Goal: Information Seeking & Learning: Learn about a topic

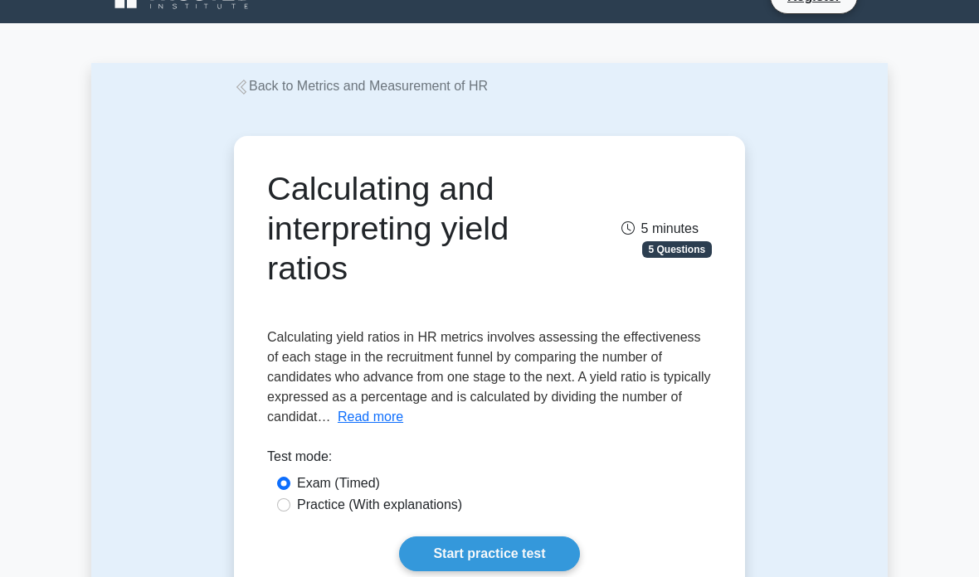
scroll to position [71, 0]
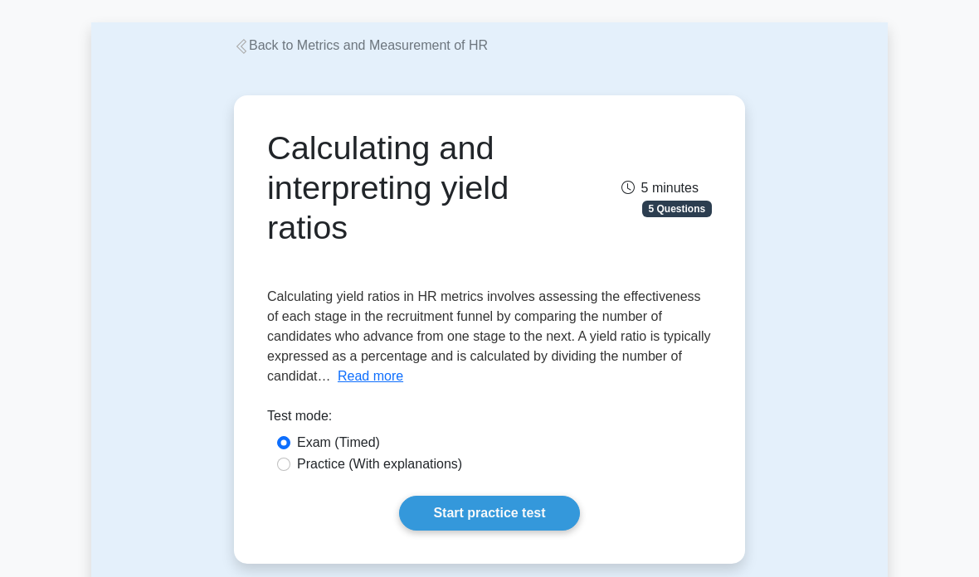
click at [283, 463] on input "Practice (With explanations)" at bounding box center [283, 464] width 13 height 13
radio input "true"
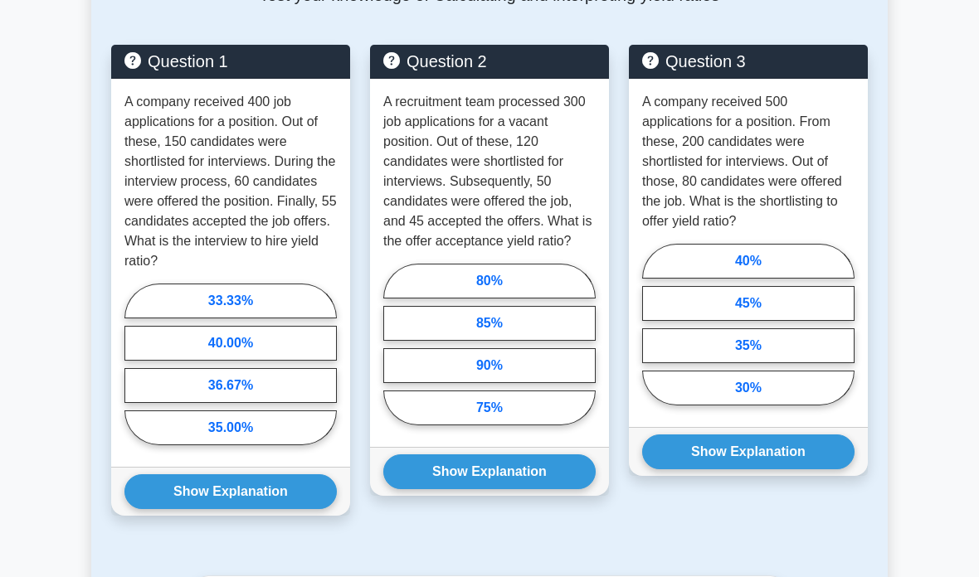
scroll to position [845, 0]
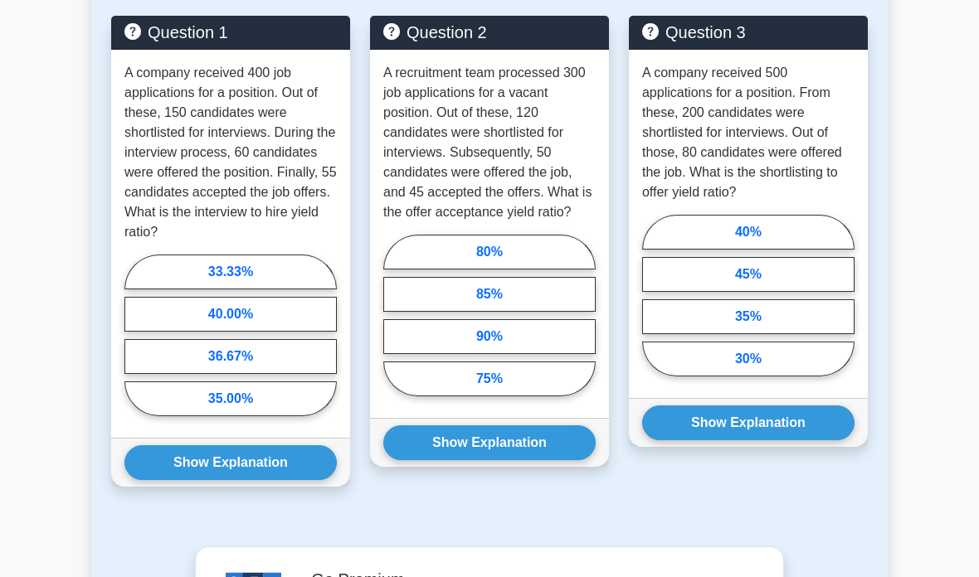
click at [272, 290] on label "33.33%" at bounding box center [230, 272] width 212 height 35
click at [135, 334] on input "33.33%" at bounding box center [129, 339] width 11 height 11
radio input "true"
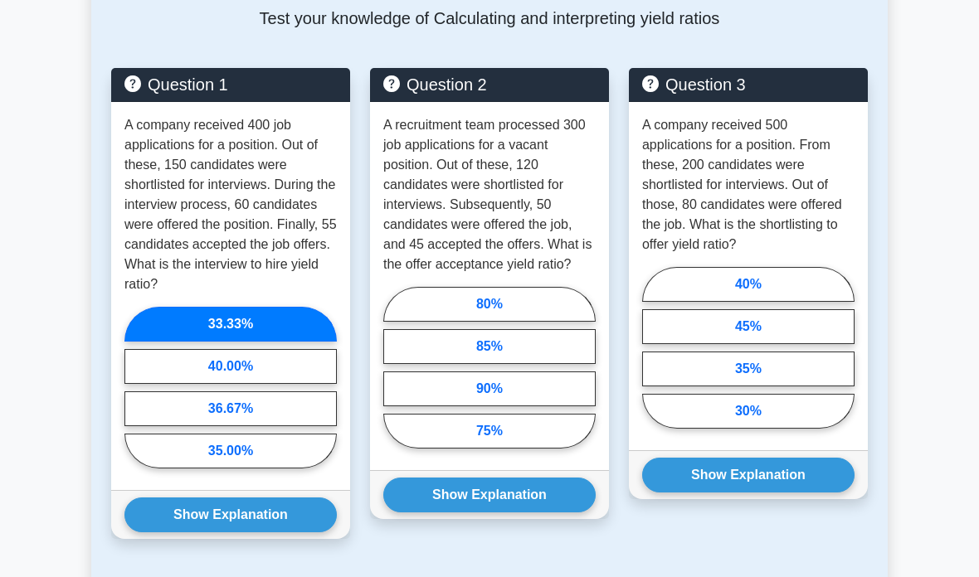
scroll to position [792, 0]
click at [265, 533] on button "Show Explanation" at bounding box center [230, 515] width 212 height 35
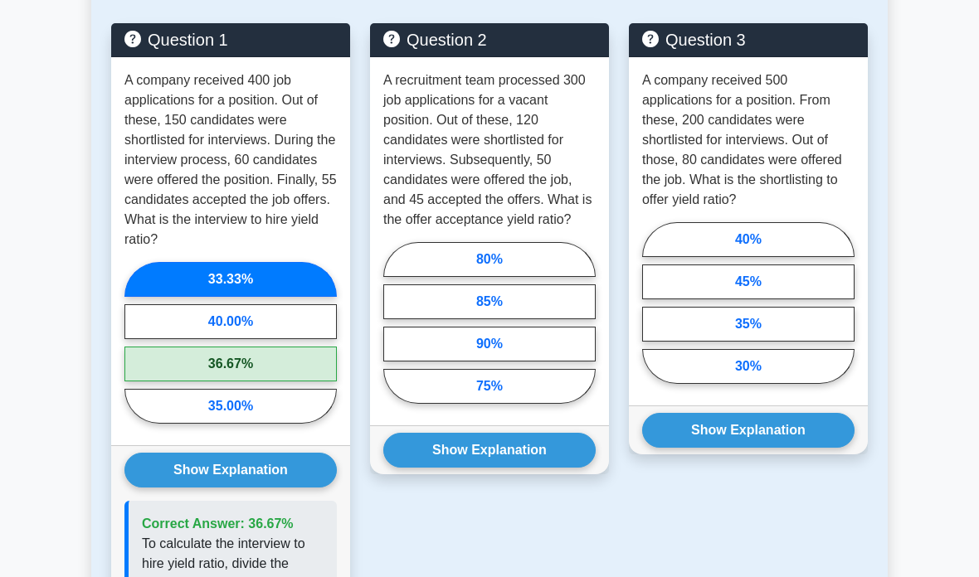
scroll to position [837, 0]
click at [546, 362] on label "90%" at bounding box center [489, 344] width 212 height 35
click at [394, 333] on input "90%" at bounding box center [388, 327] width 11 height 11
radio input "true"
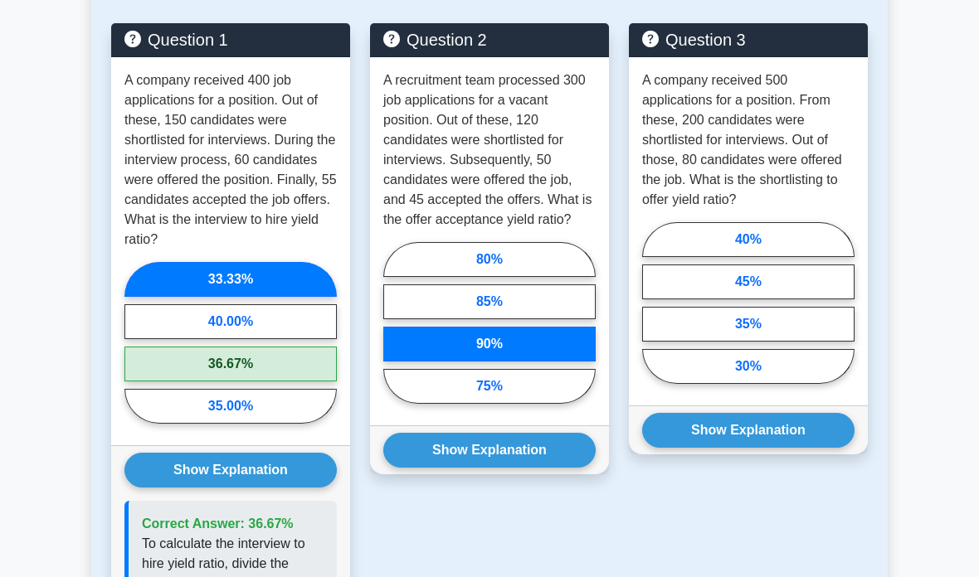
click at [529, 468] on button "Show Explanation" at bounding box center [489, 450] width 212 height 35
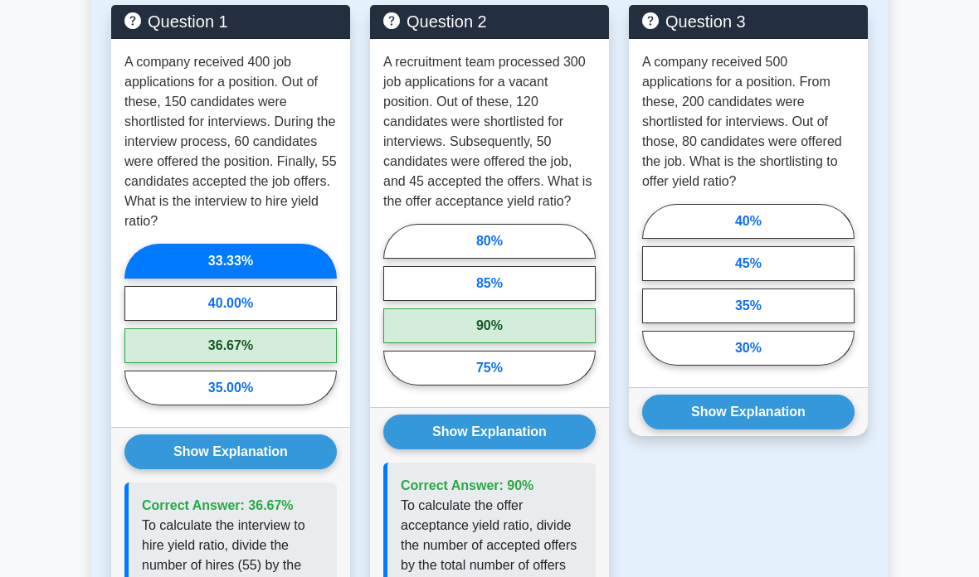
scroll to position [855, 0]
click at [812, 234] on label "40%" at bounding box center [748, 221] width 212 height 35
click at [653, 284] on input "40%" at bounding box center [647, 289] width 11 height 11
radio input "true"
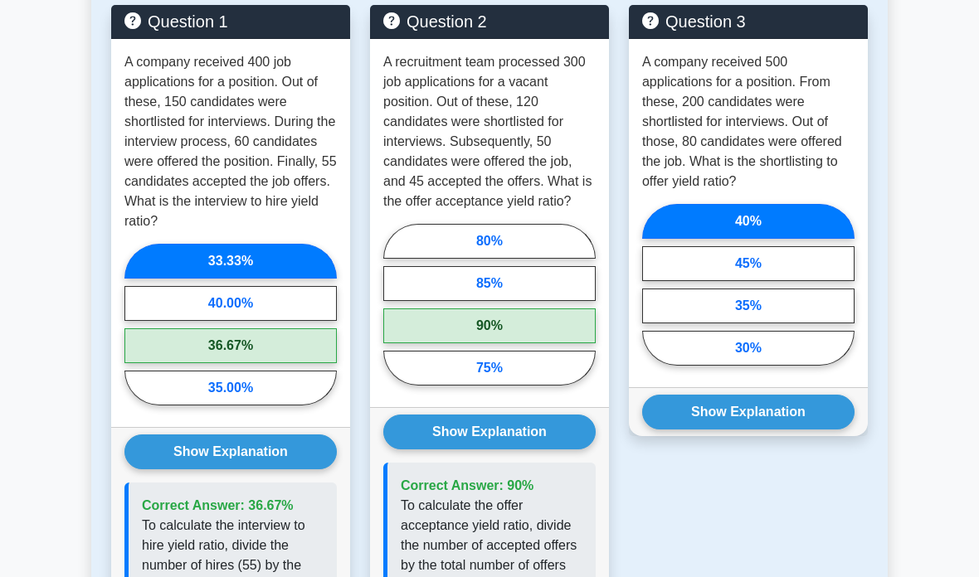
click at [775, 430] on button "Show Explanation" at bounding box center [748, 412] width 212 height 35
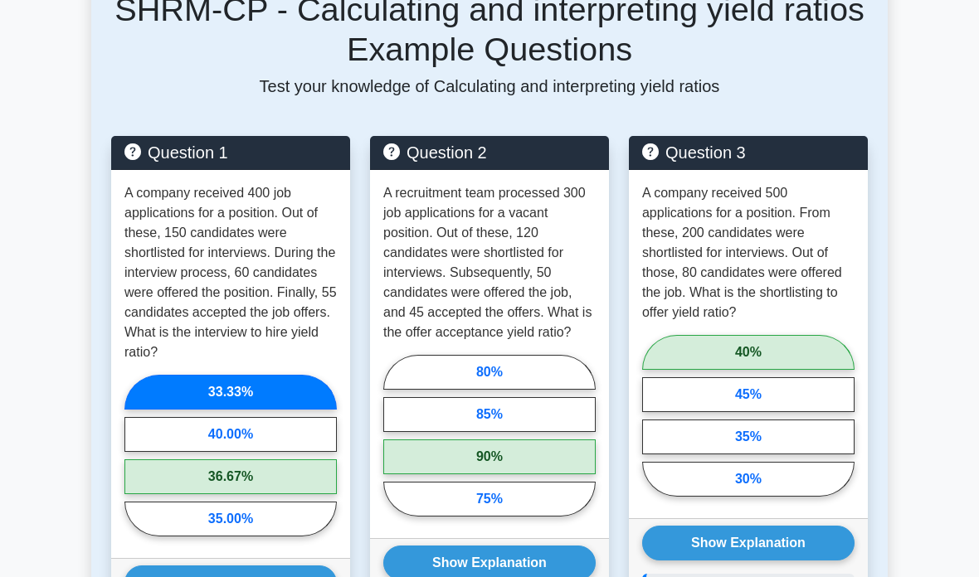
scroll to position [724, 0]
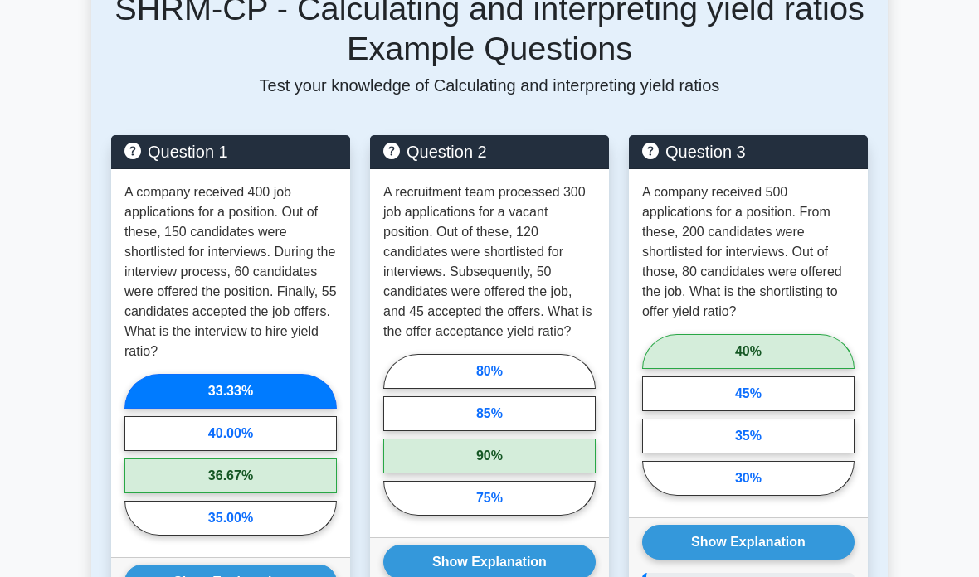
click at [793, 357] on label "40%" at bounding box center [748, 352] width 212 height 35
click at [653, 415] on input "40%" at bounding box center [647, 420] width 11 height 11
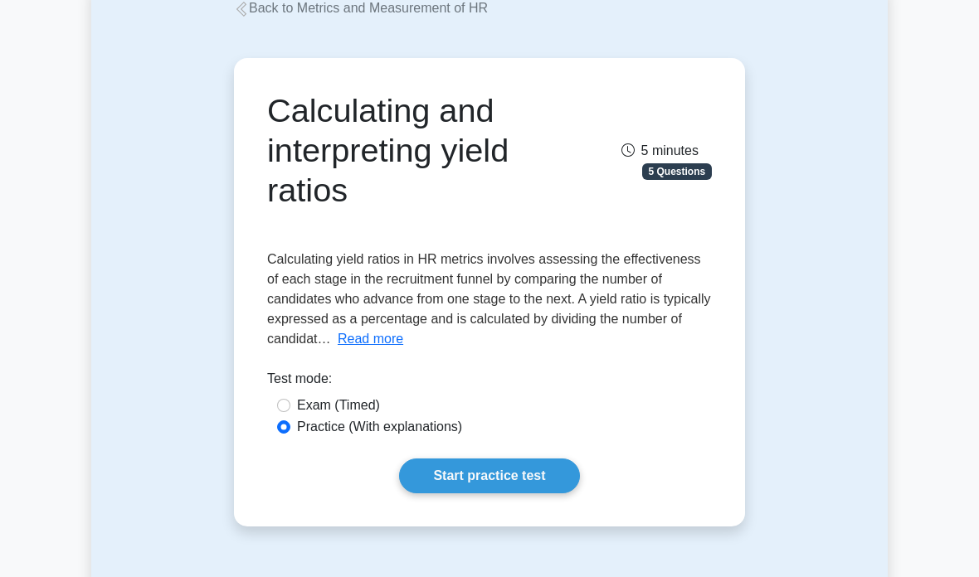
scroll to position [108, 0]
click at [526, 485] on link "Start practice test" at bounding box center [489, 476] width 180 height 35
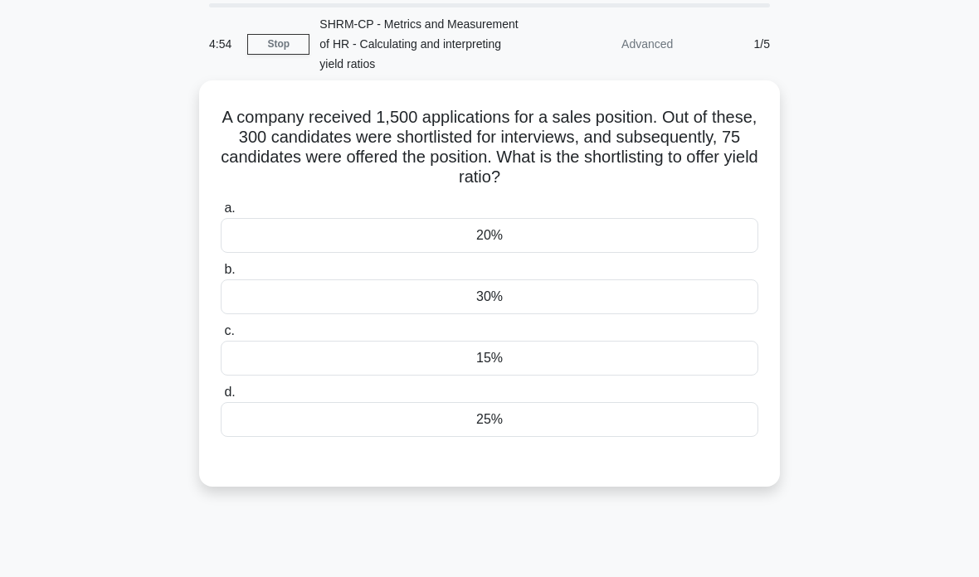
scroll to position [54, 0]
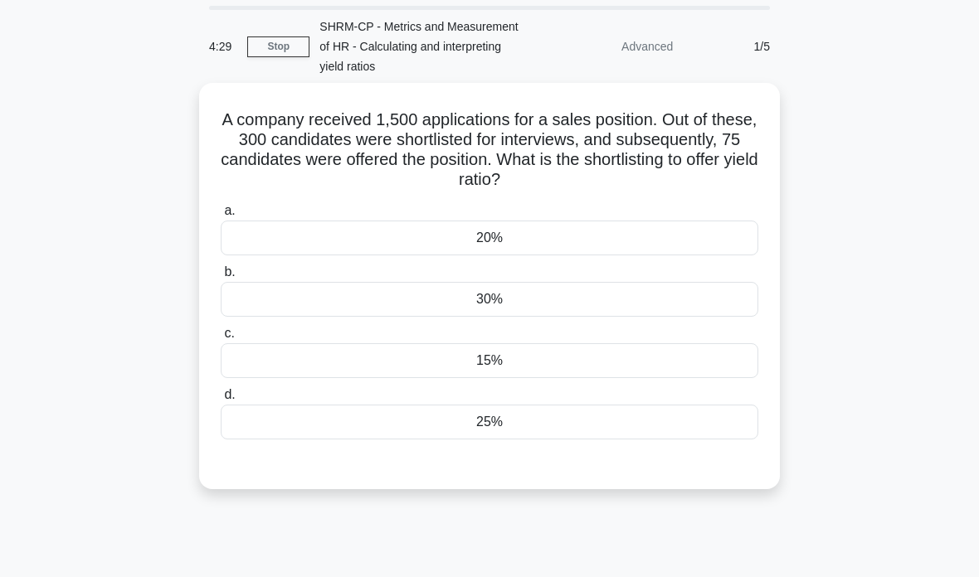
click at [593, 421] on div "25%" at bounding box center [490, 422] width 538 height 35
click at [221, 401] on input "d. 25%" at bounding box center [221, 395] width 0 height 11
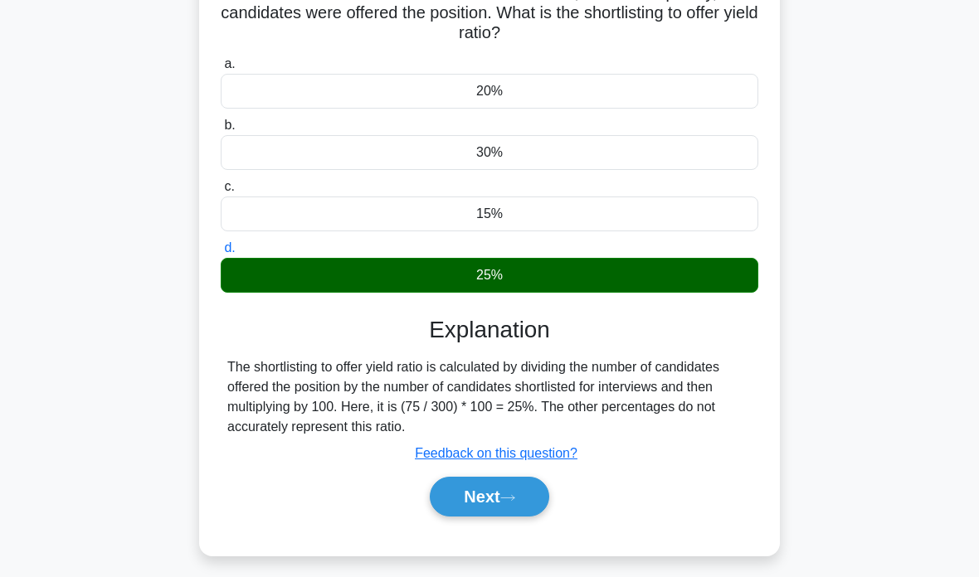
scroll to position [206, 0]
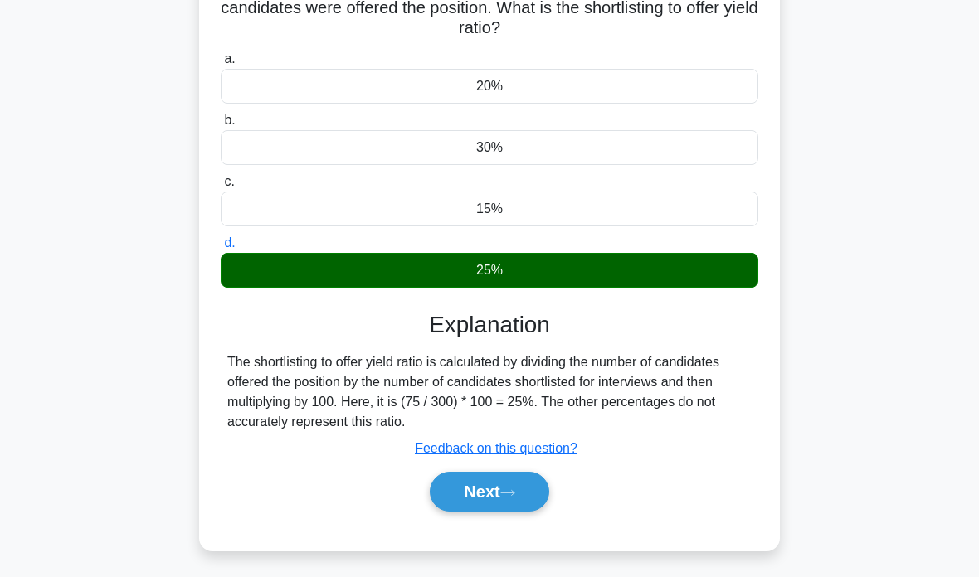
click at [505, 499] on button "Next" at bounding box center [489, 492] width 119 height 40
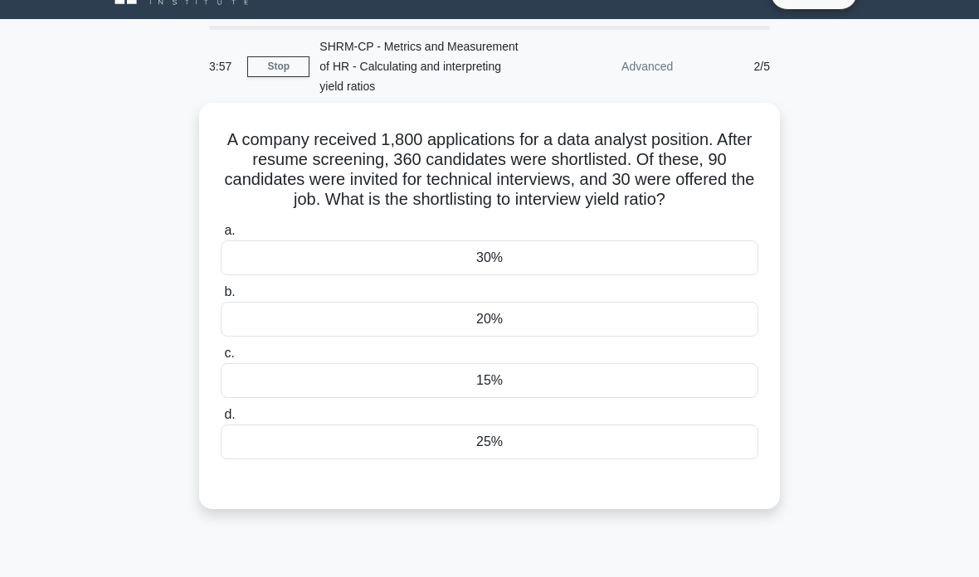
scroll to position [0, 0]
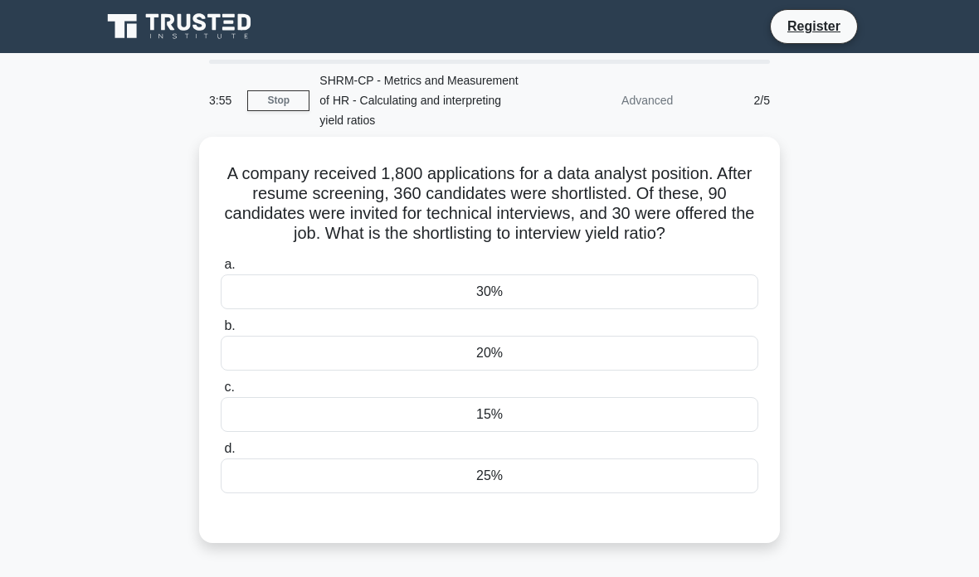
click at [518, 494] on div "25%" at bounding box center [490, 476] width 538 height 35
click at [221, 455] on input "d. 25%" at bounding box center [221, 449] width 0 height 11
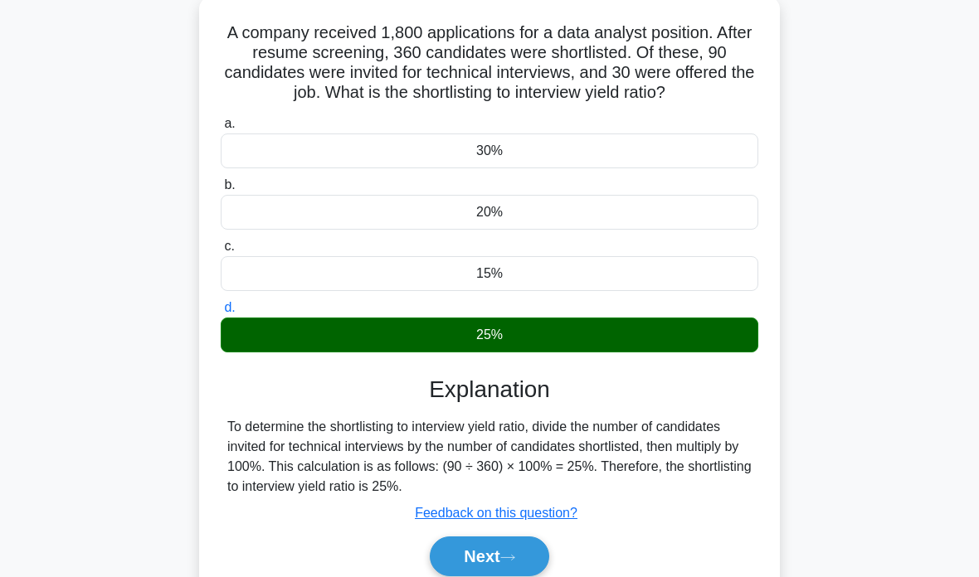
scroll to position [142, 0]
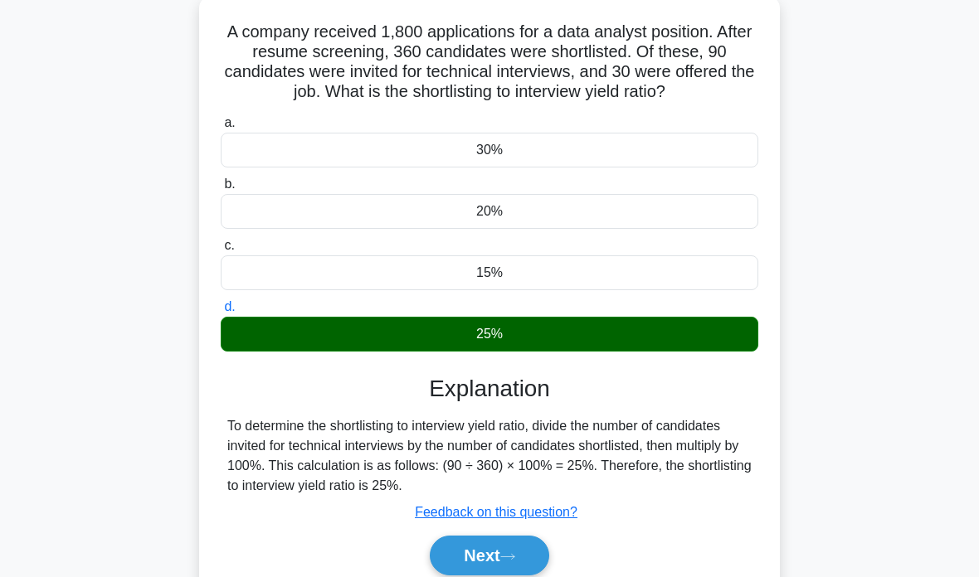
click at [514, 562] on icon at bounding box center [507, 557] width 15 height 9
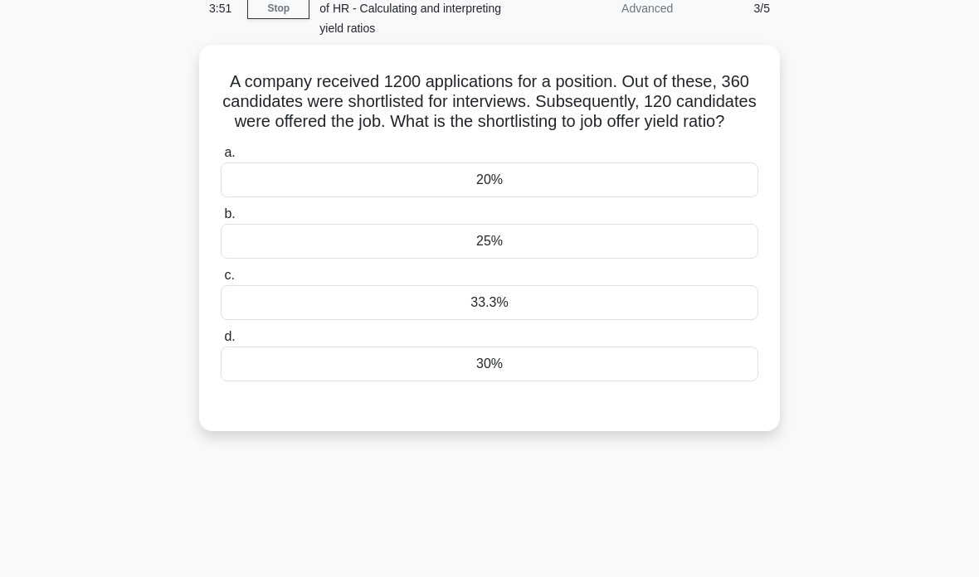
scroll to position [0, 0]
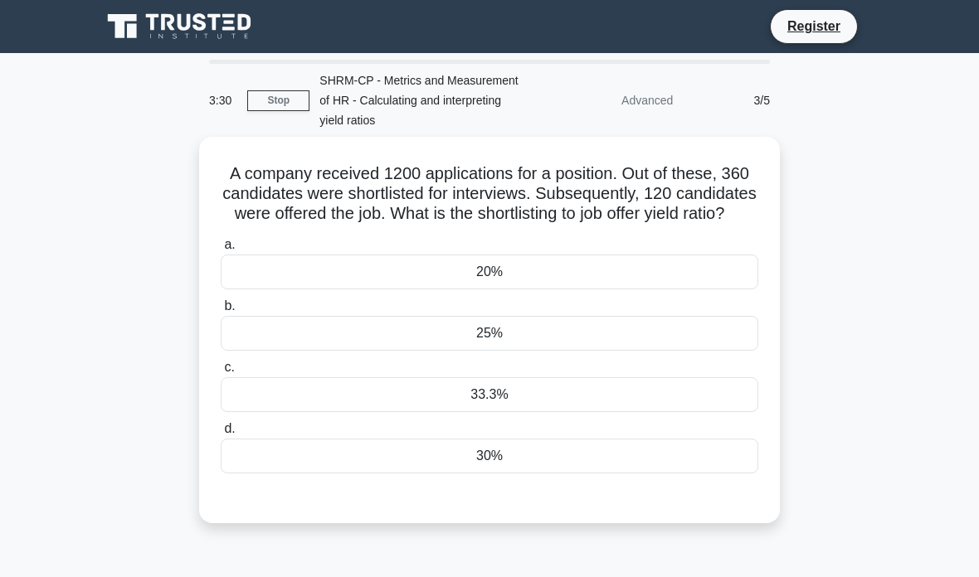
click at [524, 410] on div "33.3%" at bounding box center [490, 395] width 538 height 35
click at [221, 373] on input "c. 33.3%" at bounding box center [221, 368] width 0 height 11
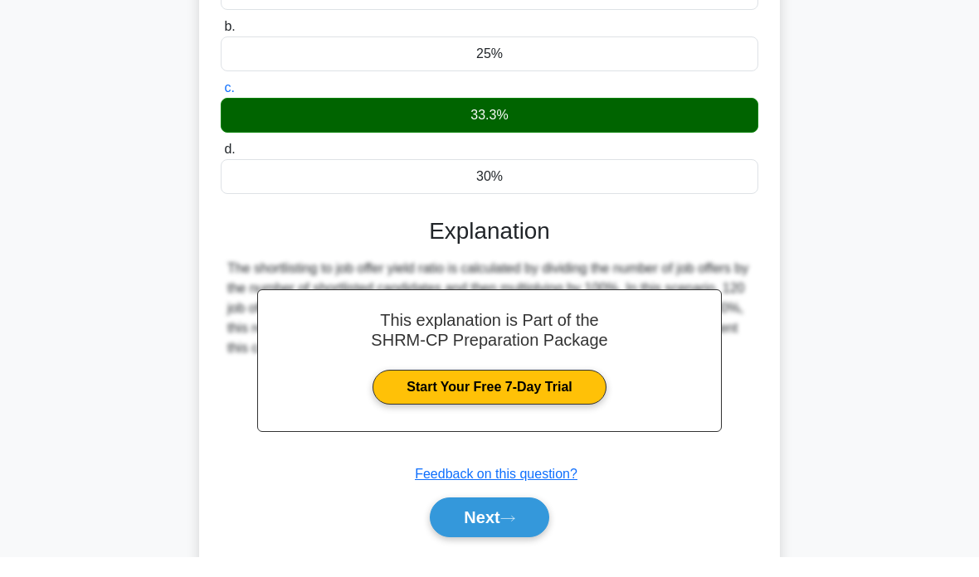
scroll to position [260, 0]
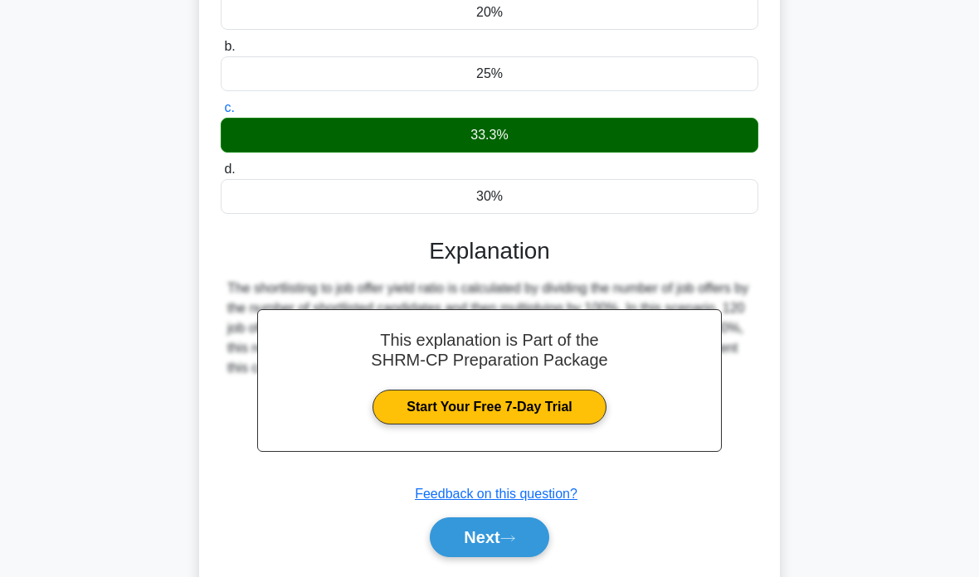
click at [524, 552] on button "Next" at bounding box center [489, 538] width 119 height 40
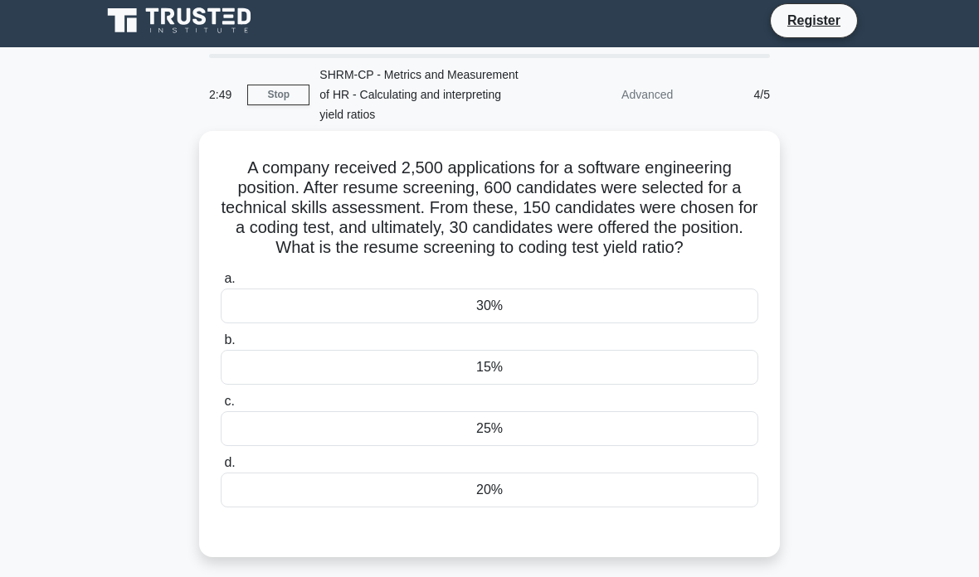
scroll to position [0, 0]
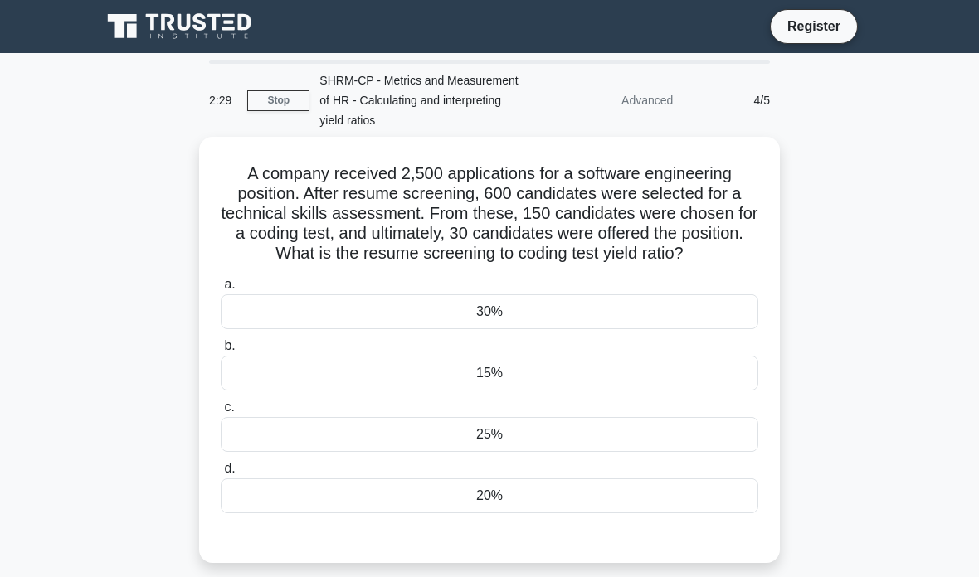
click at [505, 450] on div "25%" at bounding box center [490, 434] width 538 height 35
click at [221, 413] on input "c. 25%" at bounding box center [221, 407] width 0 height 11
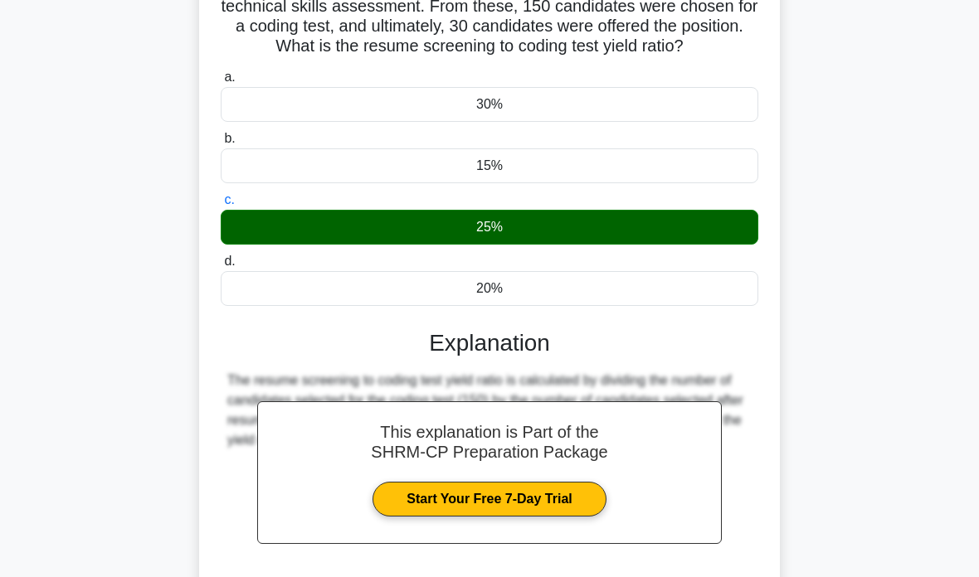
scroll to position [300, 0]
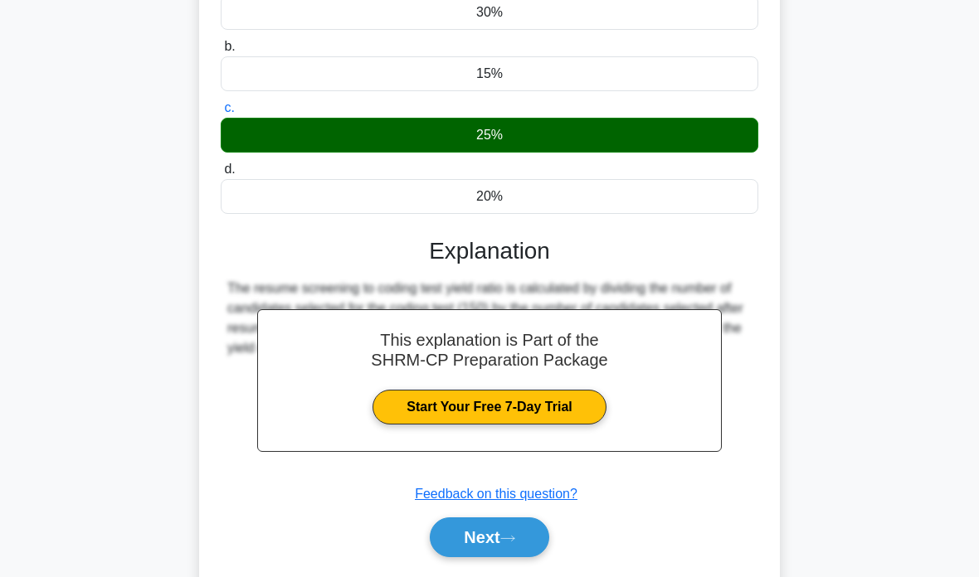
click at [496, 558] on button "Next" at bounding box center [489, 538] width 119 height 40
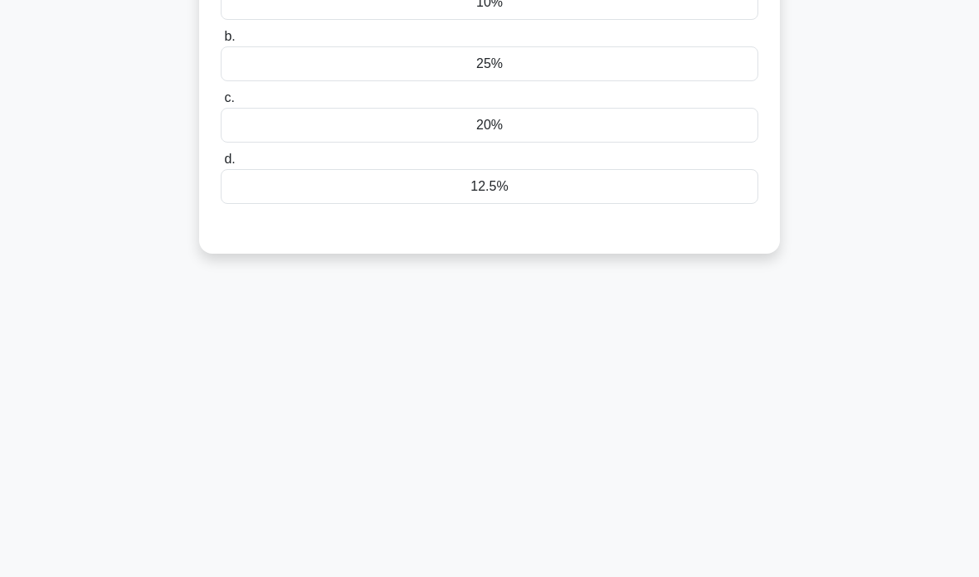
scroll to position [0, 0]
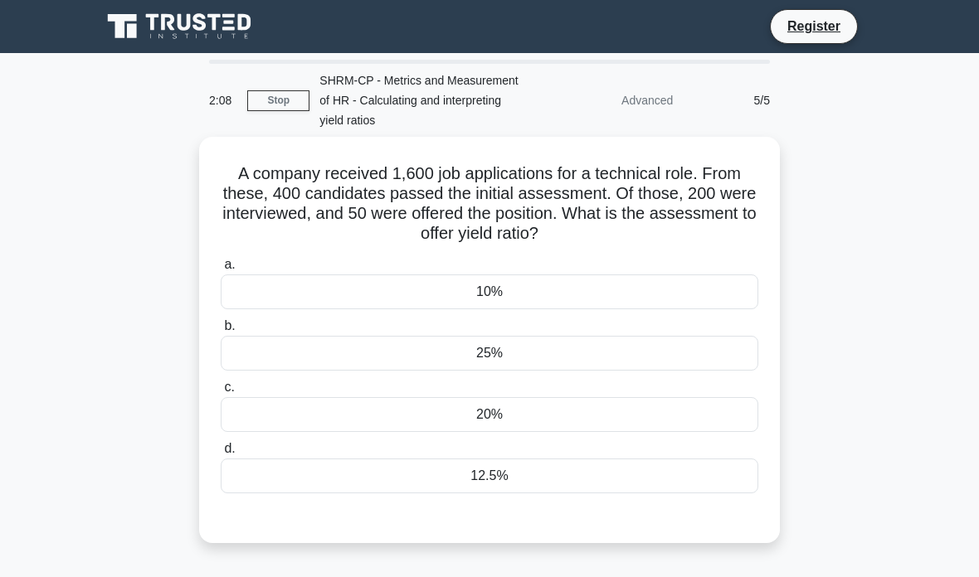
click at [510, 470] on div "12.5%" at bounding box center [490, 476] width 538 height 35
click at [221, 455] on input "d. 12.5%" at bounding box center [221, 449] width 0 height 11
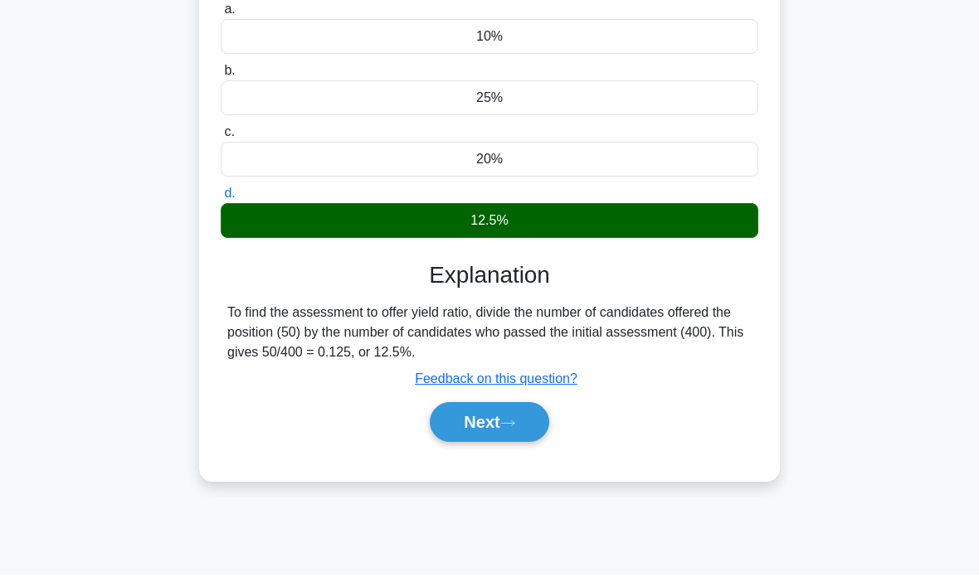
scroll to position [252, 0]
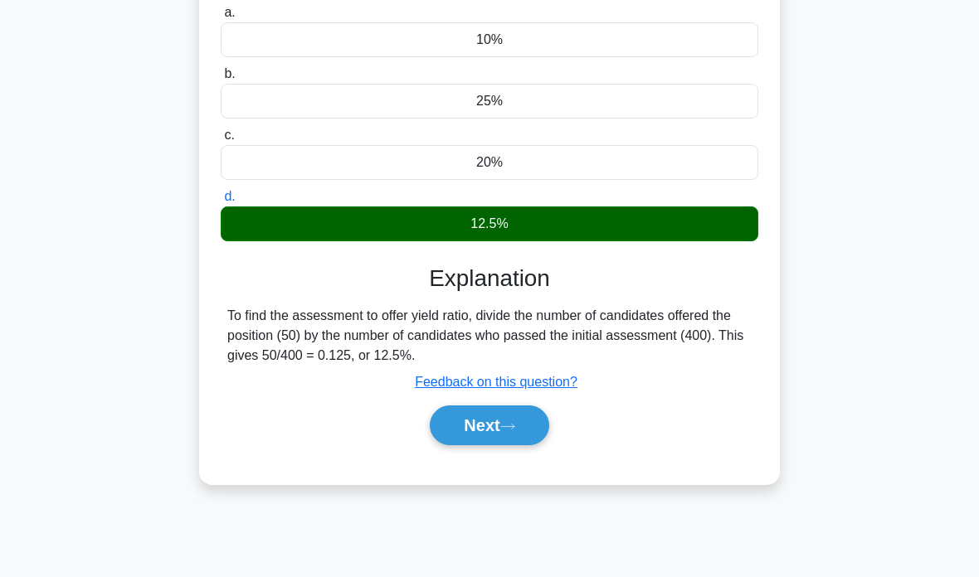
click at [499, 431] on button "Next" at bounding box center [489, 426] width 119 height 40
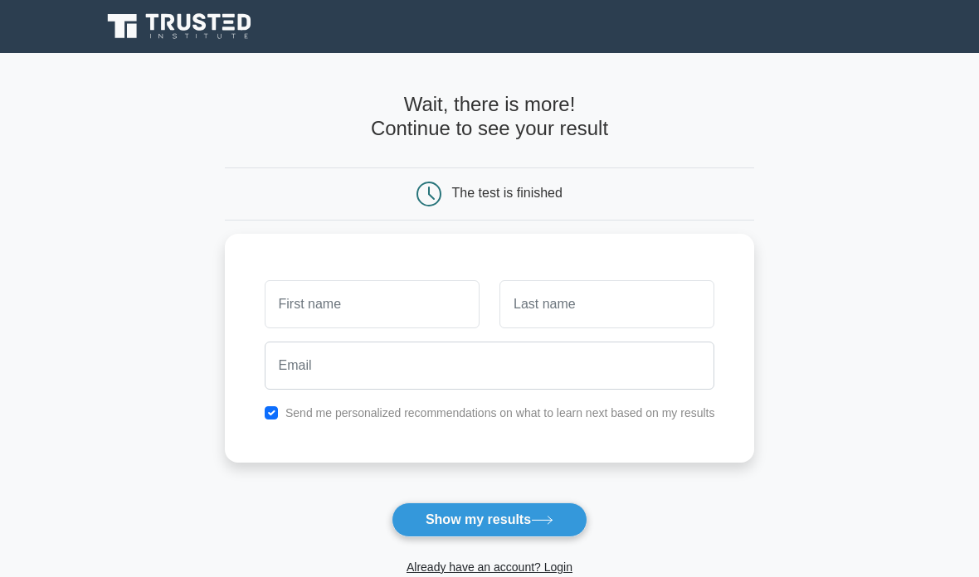
click at [417, 306] on input "text" at bounding box center [372, 304] width 215 height 48
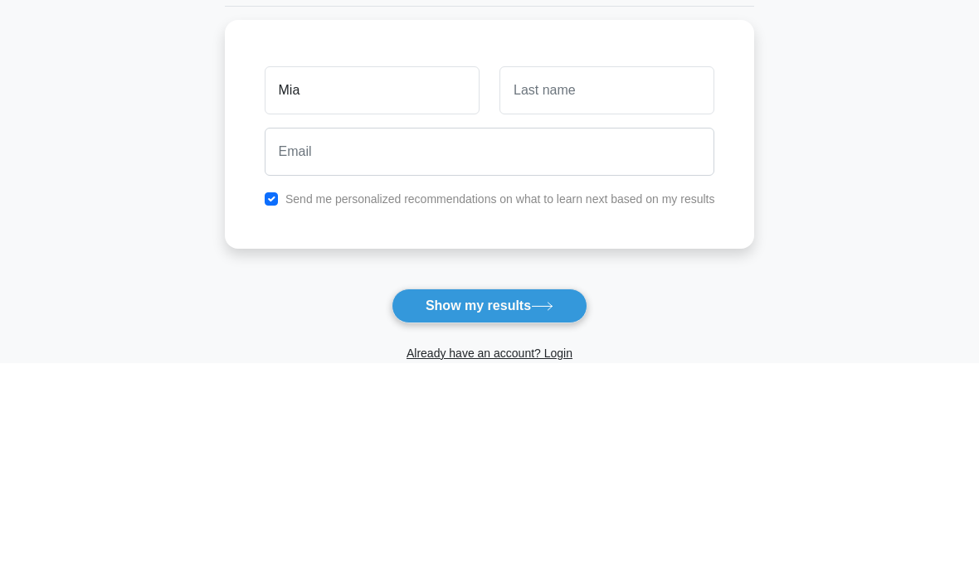
type input "Mia"
click at [633, 280] on input "text" at bounding box center [606, 304] width 215 height 48
type input "Pearson"
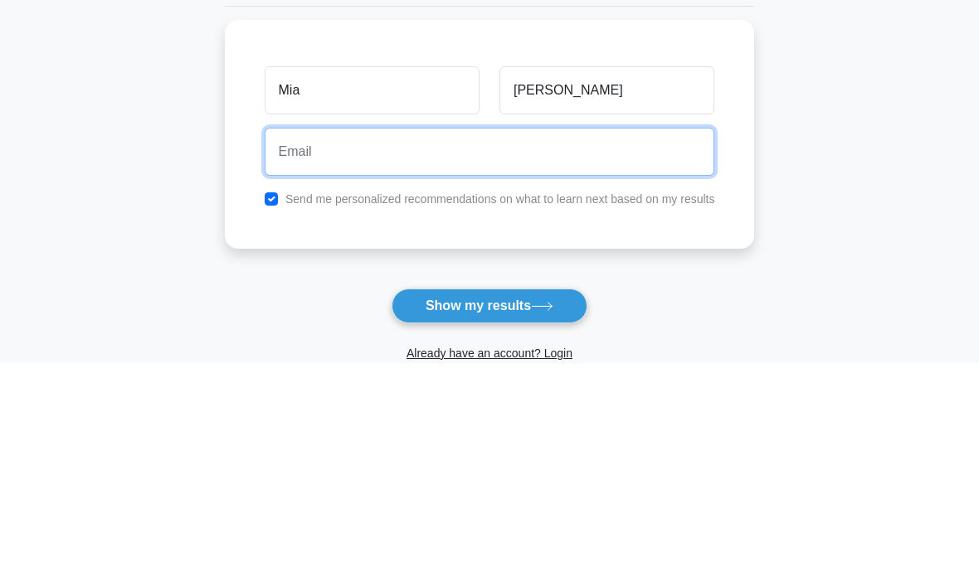
click at [667, 342] on input "email" at bounding box center [490, 366] width 451 height 48
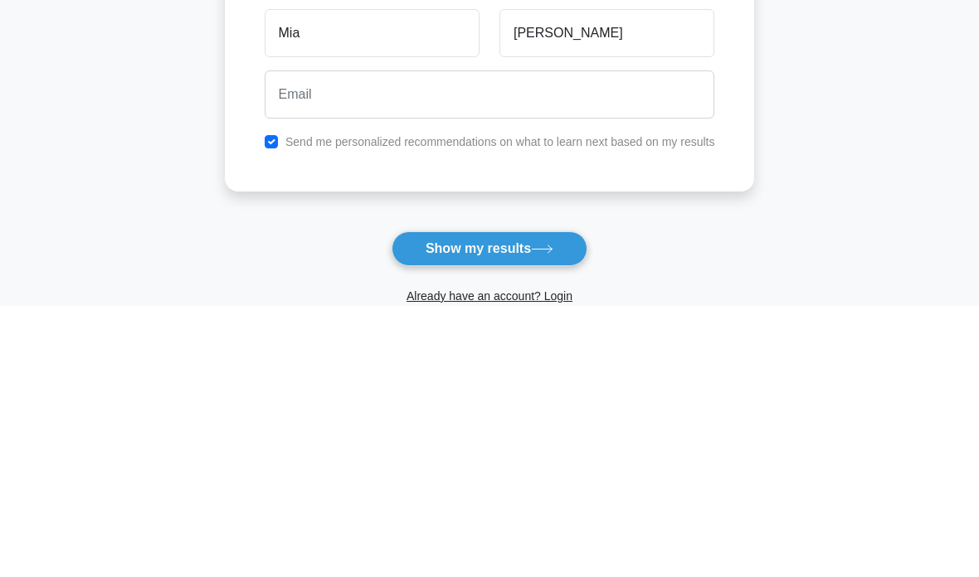
click at [265, 407] on input "checkbox" at bounding box center [271, 413] width 13 height 13
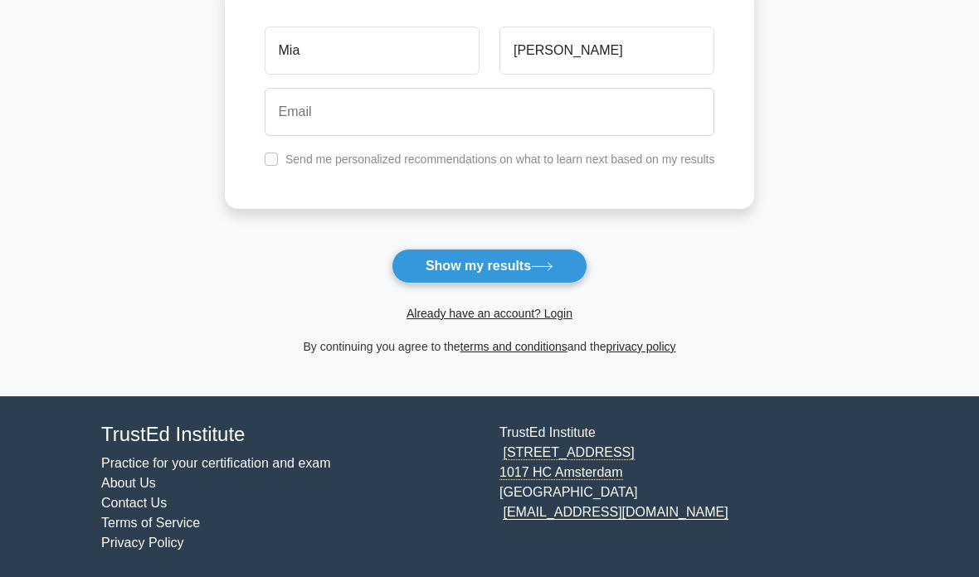
click at [265, 159] on input "checkbox" at bounding box center [271, 159] width 13 height 13
checkbox input "true"
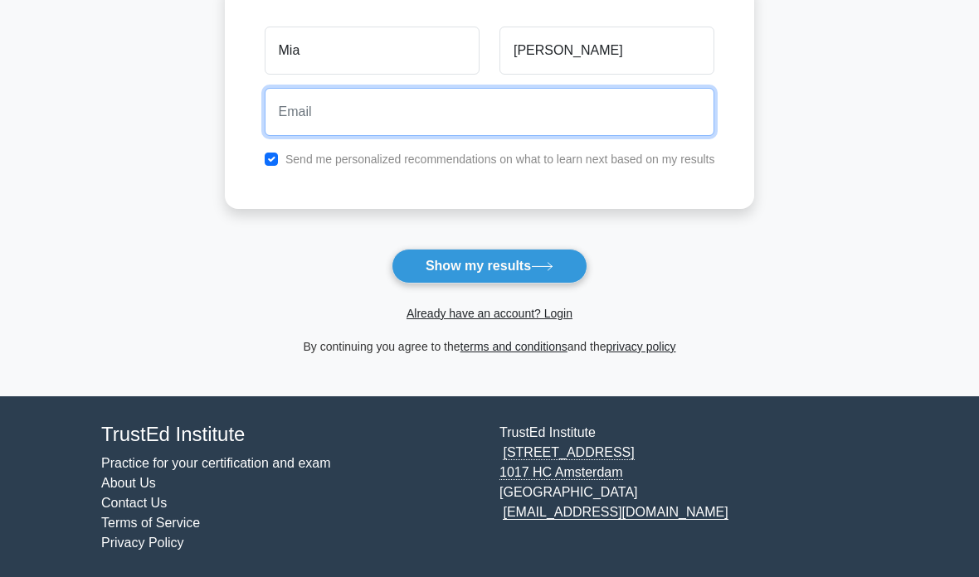
click at [463, 109] on input "email" at bounding box center [490, 112] width 451 height 48
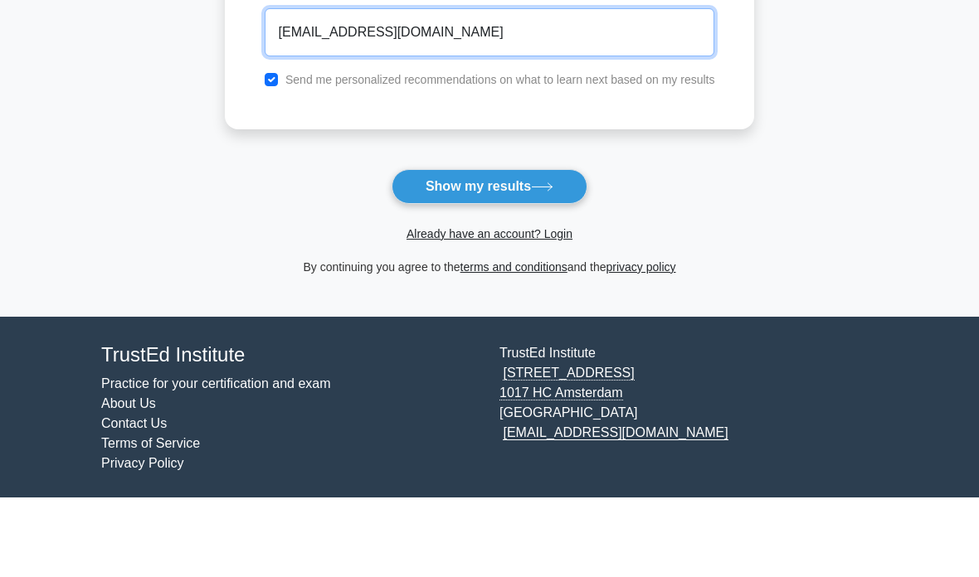
type input "epearso8@utk.edu"
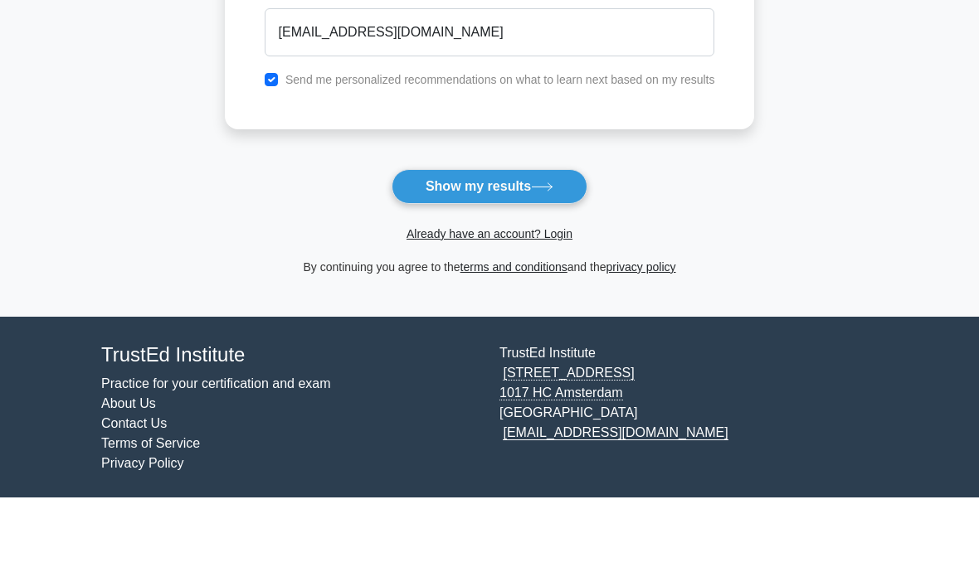
click at [525, 249] on button "Show my results" at bounding box center [490, 266] width 196 height 35
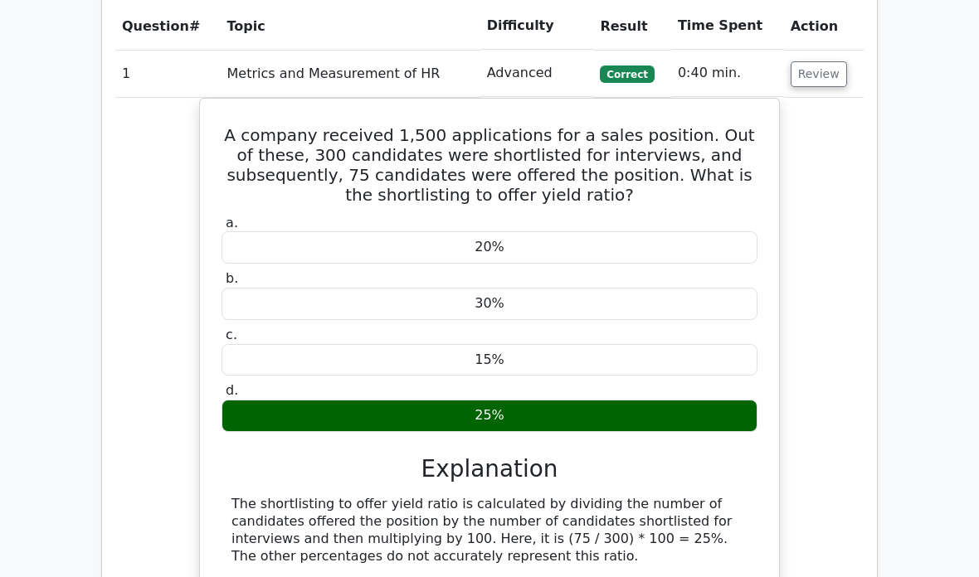
scroll to position [1274, 0]
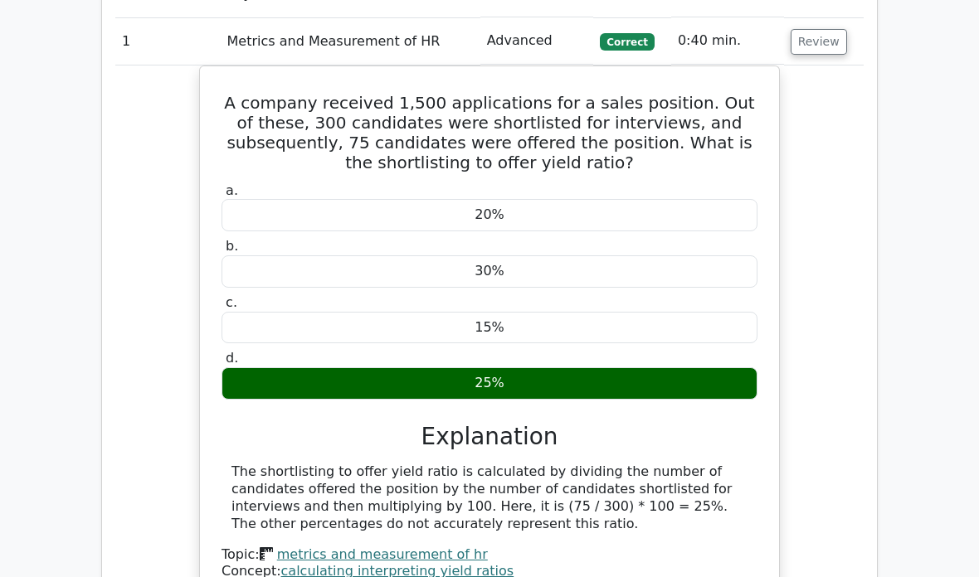
click at [879, 245] on div "Question Analysis Question # Topic Difficulty Result Time Spent Action 1 Metric…" at bounding box center [489, 380] width 796 height 941
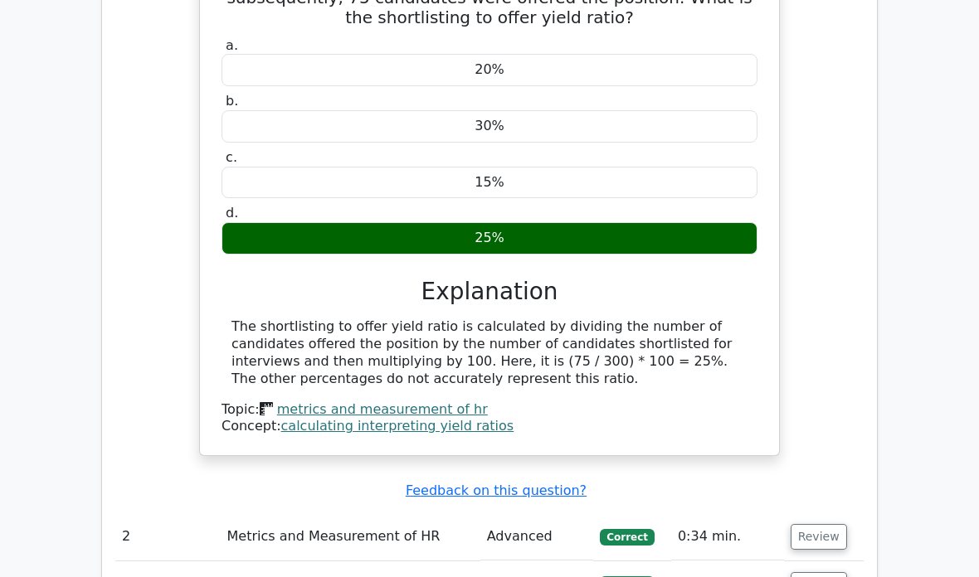
scroll to position [1485, 0]
